Goal: Task Accomplishment & Management: Manage account settings

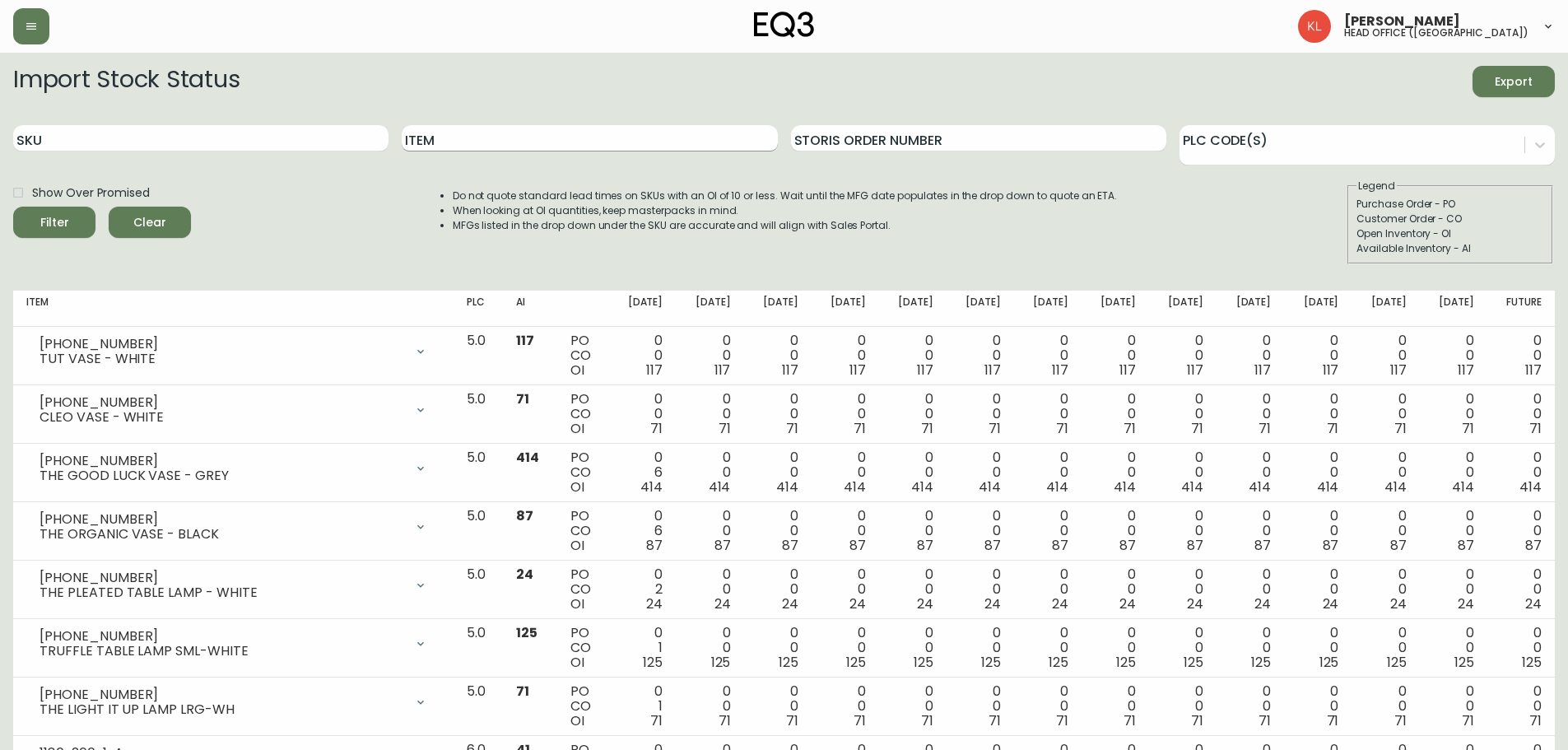
click at [559, 130] on input "Item" at bounding box center [589, 139] width 375 height 27
type input "bila"
click at [13, 207] on button "Filter" at bounding box center [54, 222] width 83 height 31
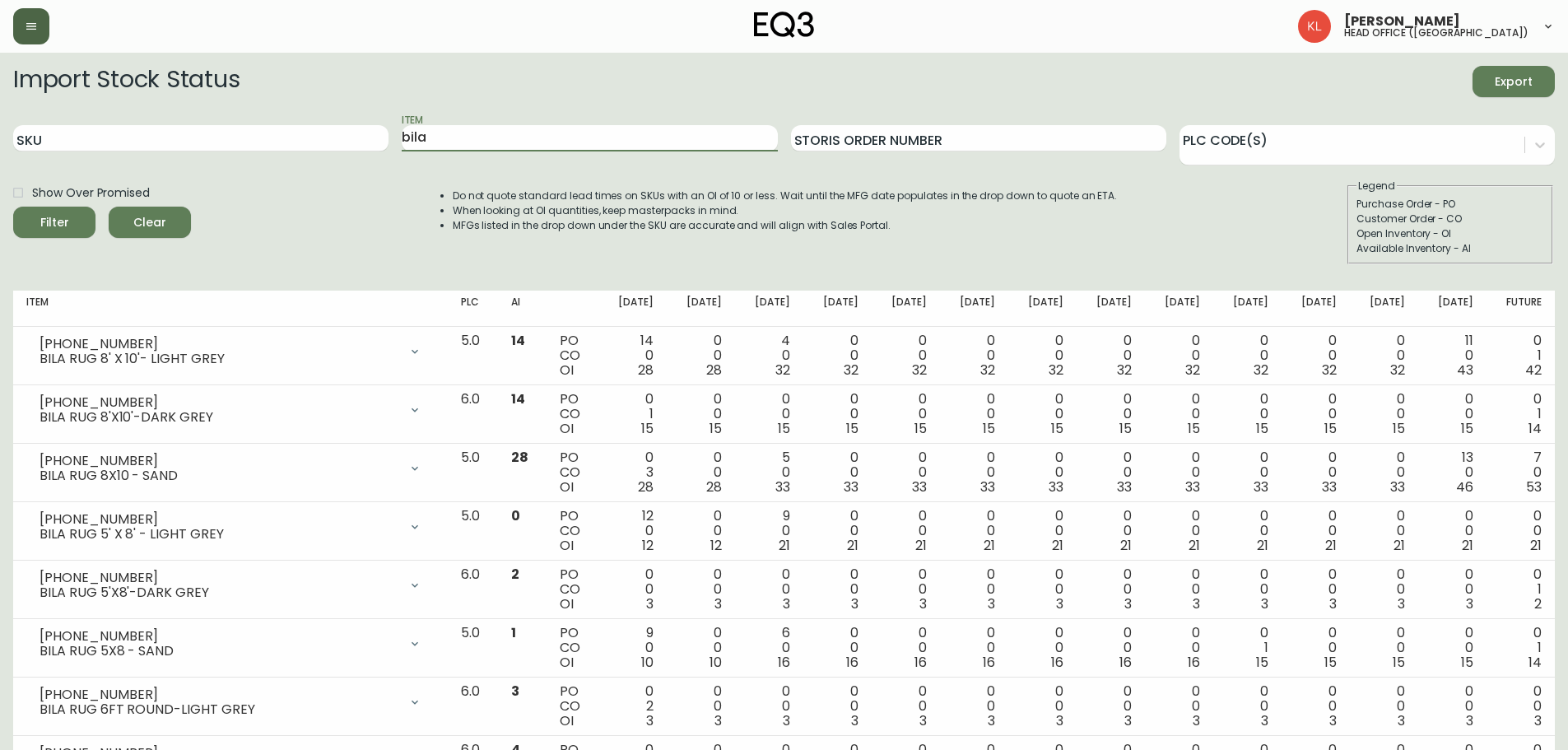
click at [28, 36] on button "button" at bounding box center [31, 27] width 36 height 36
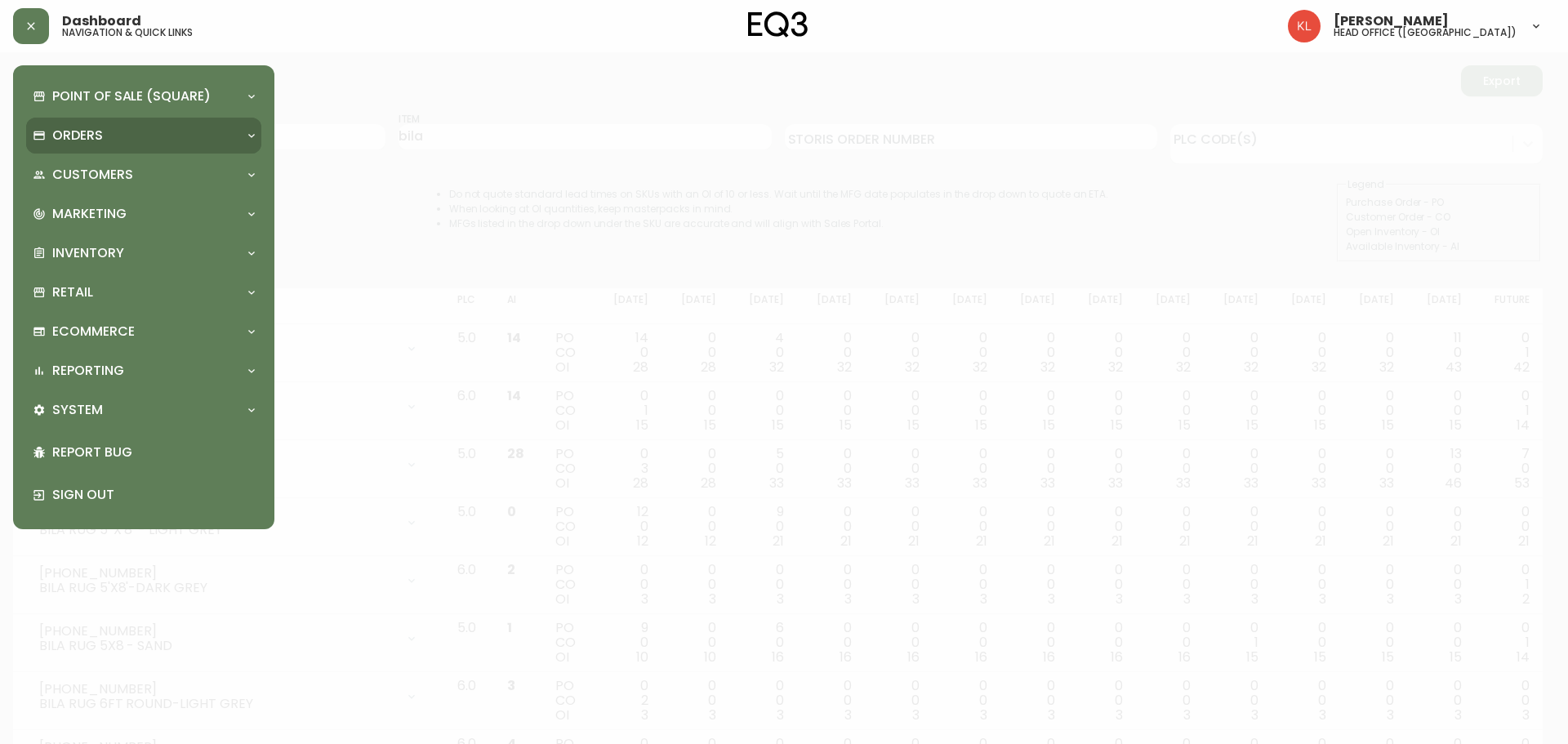
click at [69, 147] on div "Orders" at bounding box center [144, 136] width 236 height 36
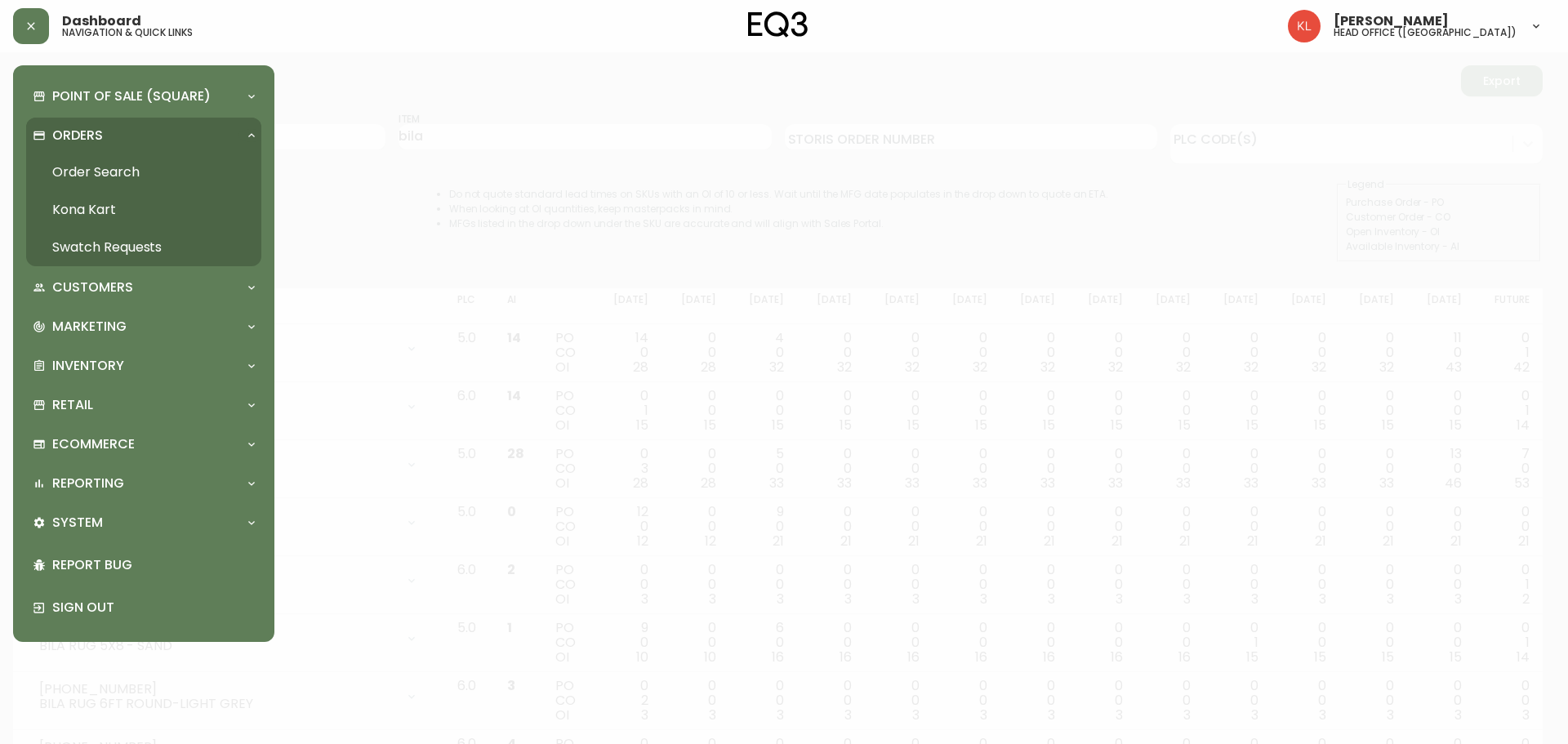
drag, startPoint x: 90, startPoint y: 170, endPoint x: 104, endPoint y: 167, distance: 14.3
click at [91, 170] on link "Order Search" at bounding box center [144, 172] width 236 height 38
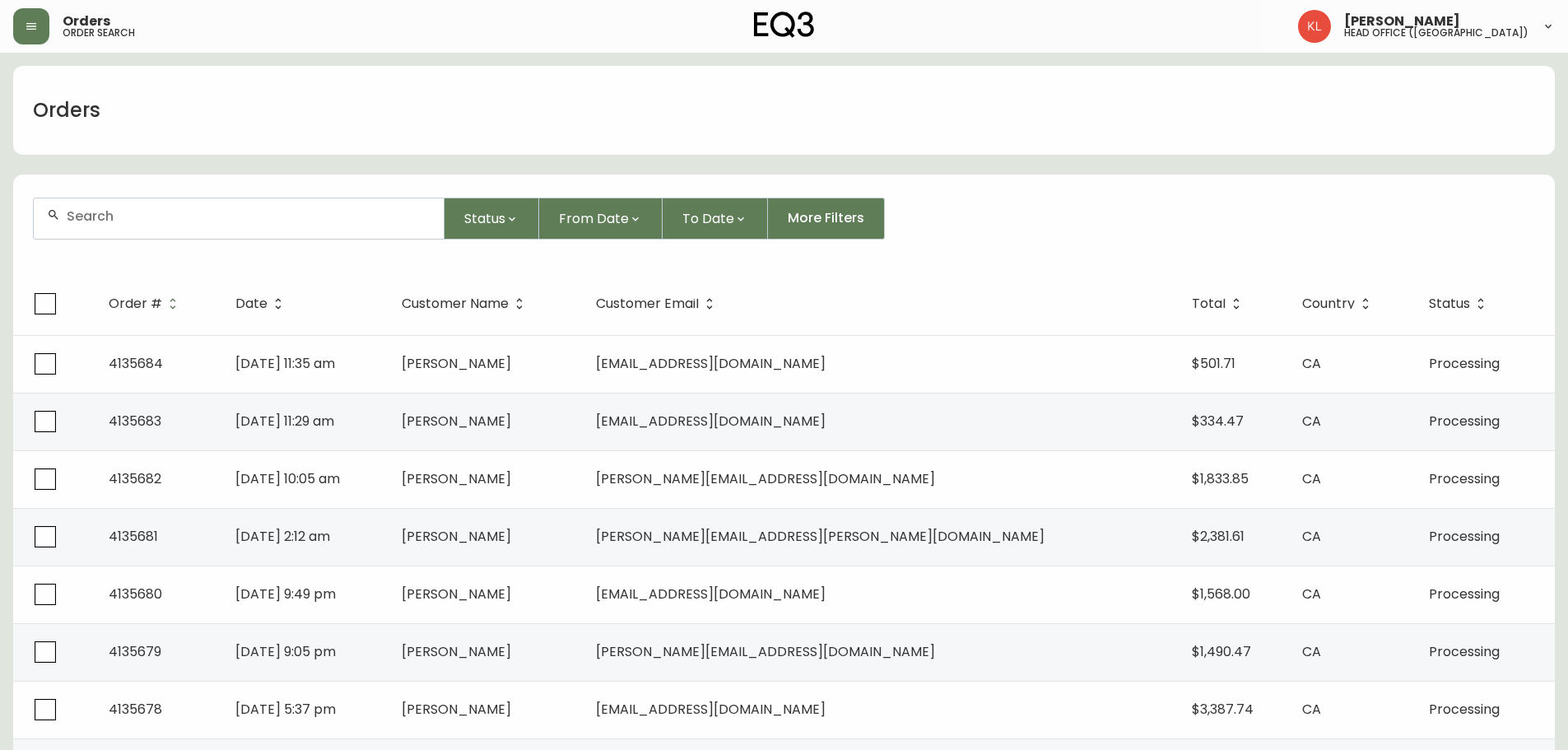
click at [89, 215] on input "text" at bounding box center [248, 216] width 364 height 15
paste input "4127291"
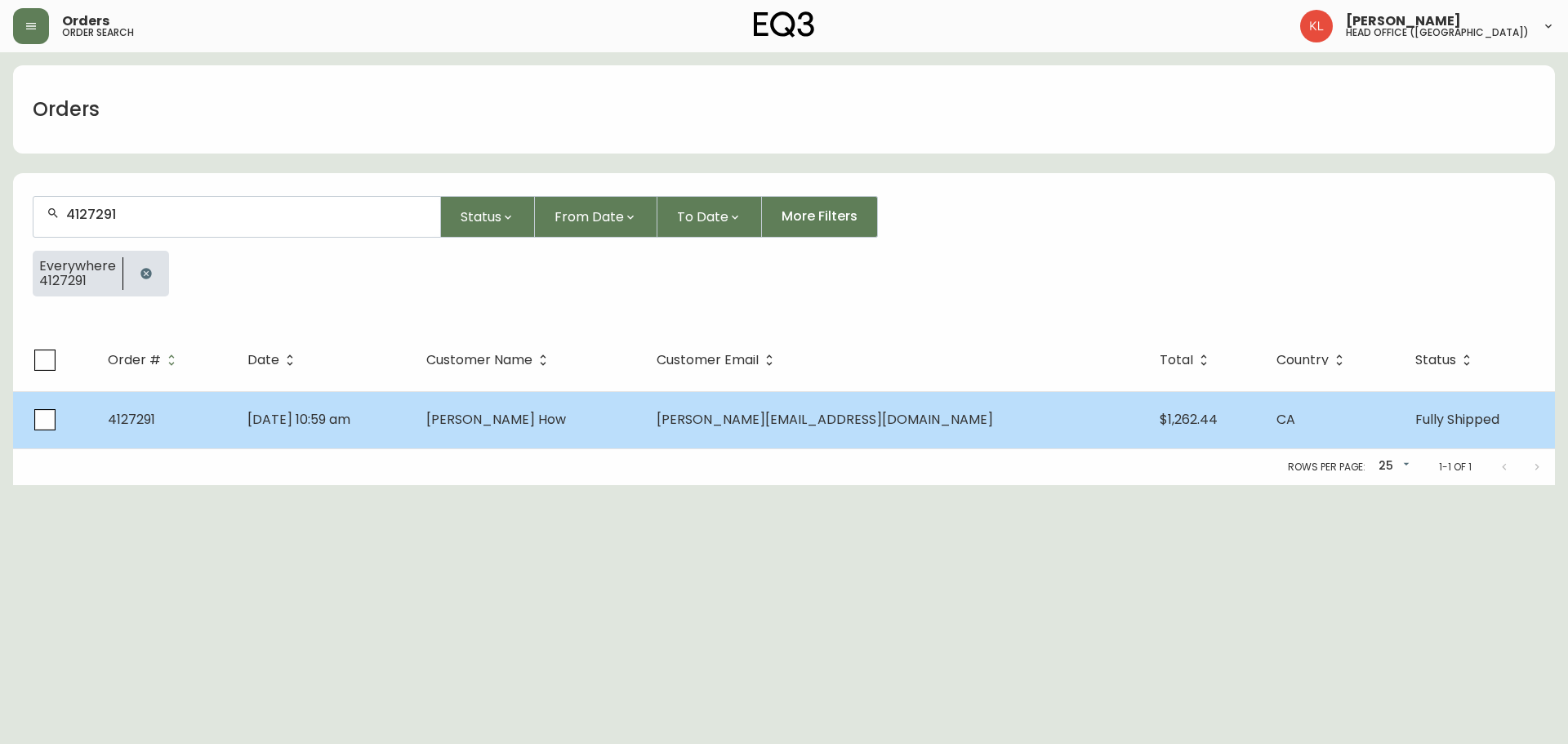
type input "4127291"
click at [606, 428] on td "[PERSON_NAME] How" at bounding box center [529, 419] width 230 height 57
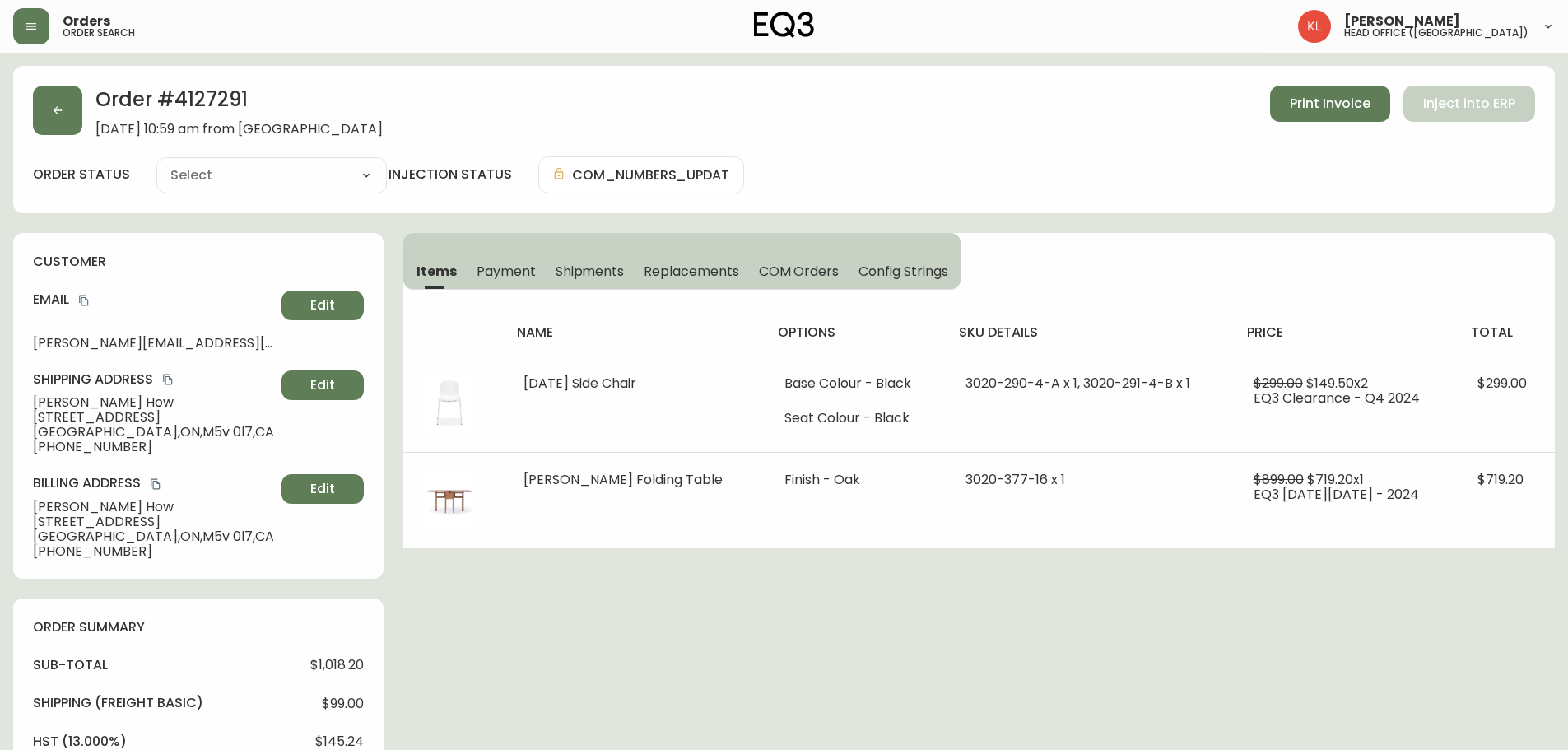
type input "Fully Shipped"
select select "FULLY_SHIPPED"
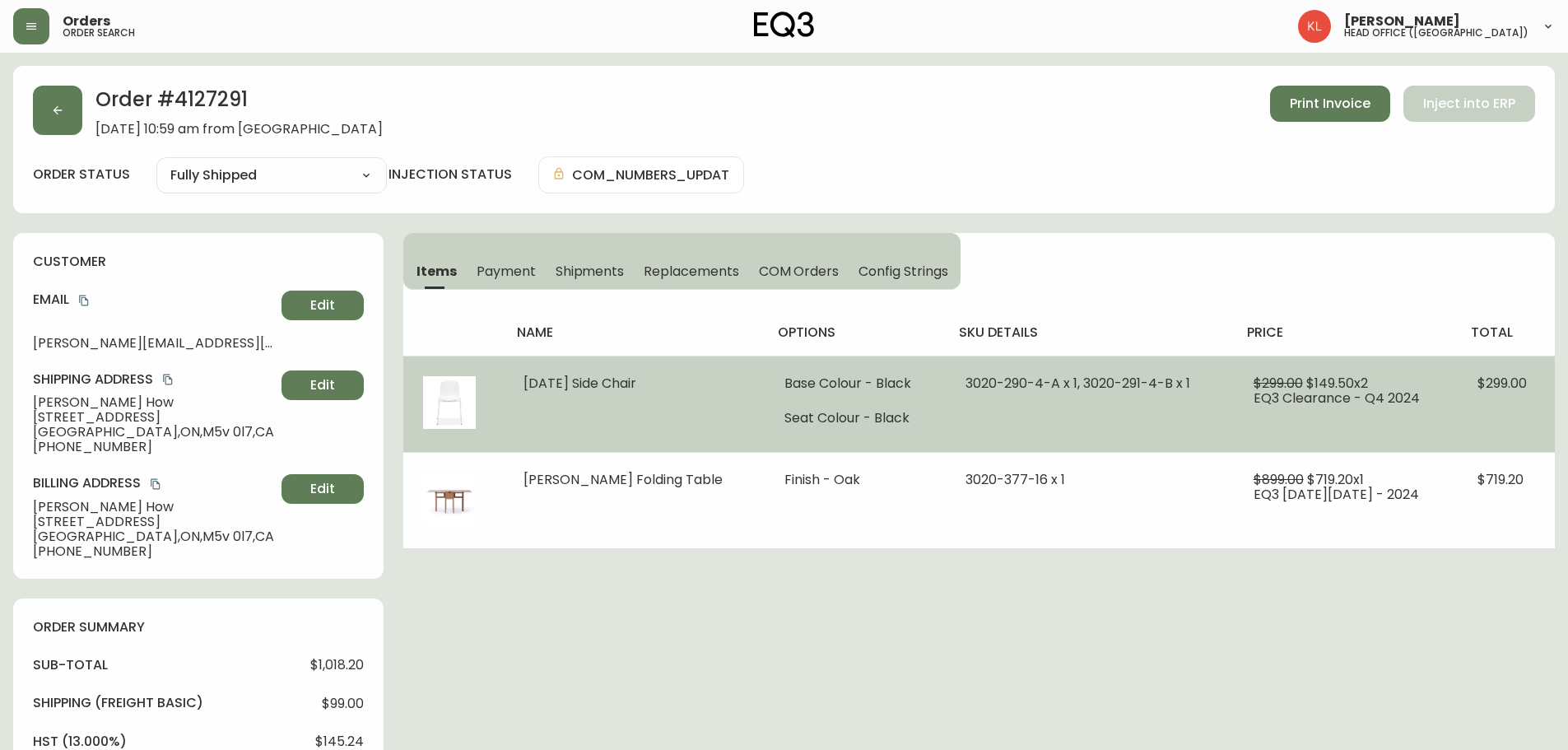
click at [784, 414] on li "Seat Colour - Black" at bounding box center [855, 419] width 142 height 15
click at [1090, 405] on td "3020-290-4-A x 1, 3020-291-4-B x 1" at bounding box center [1089, 403] width 288 height 96
click at [1342, 397] on span "EQ3 Clearance - Q4 2024" at bounding box center [1336, 398] width 166 height 19
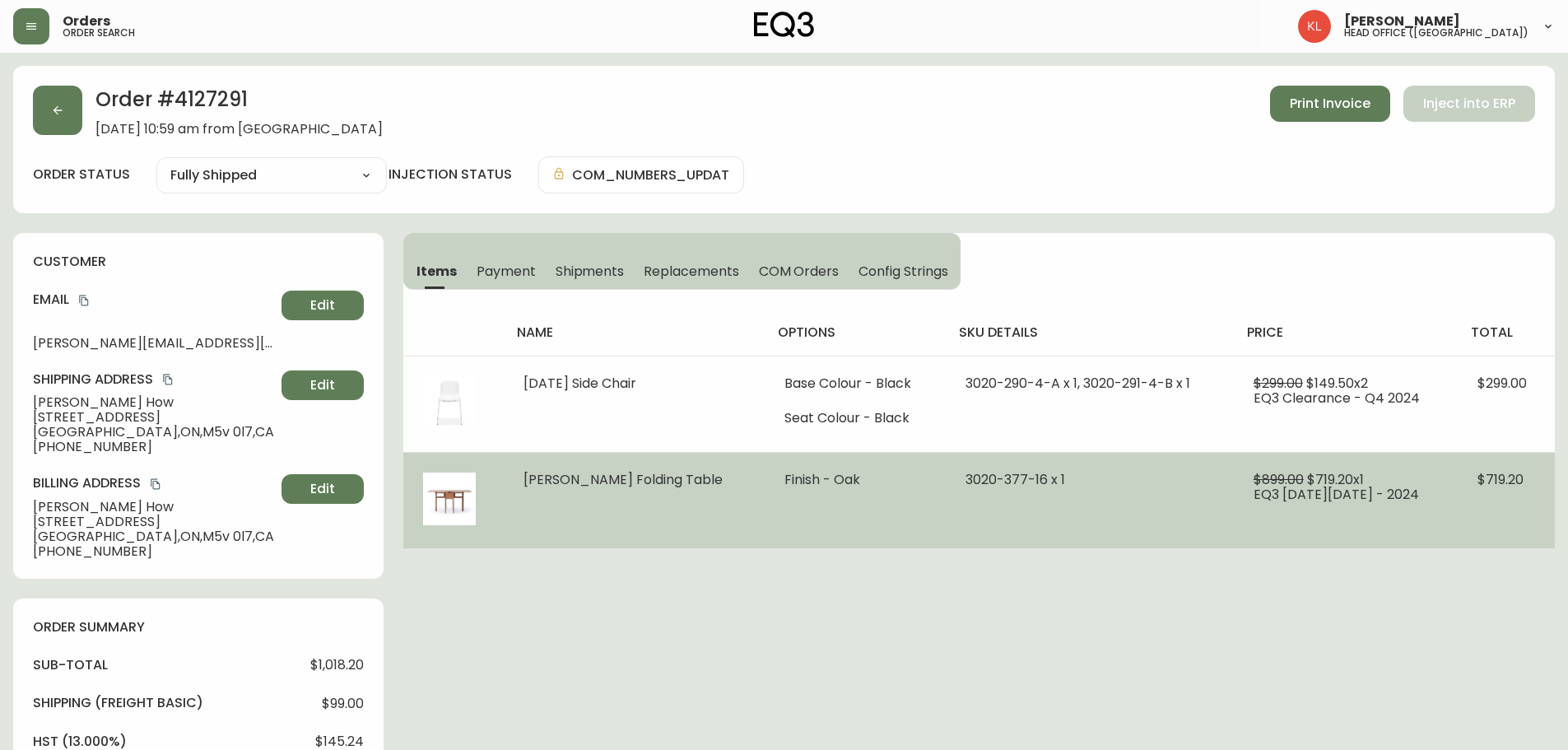
click at [1236, 467] on td "$899.00 $719.20 x 1 EQ3 [DATE][DATE] - 2024" at bounding box center [1346, 499] width 225 height 96
